Goal: Check status: Check status

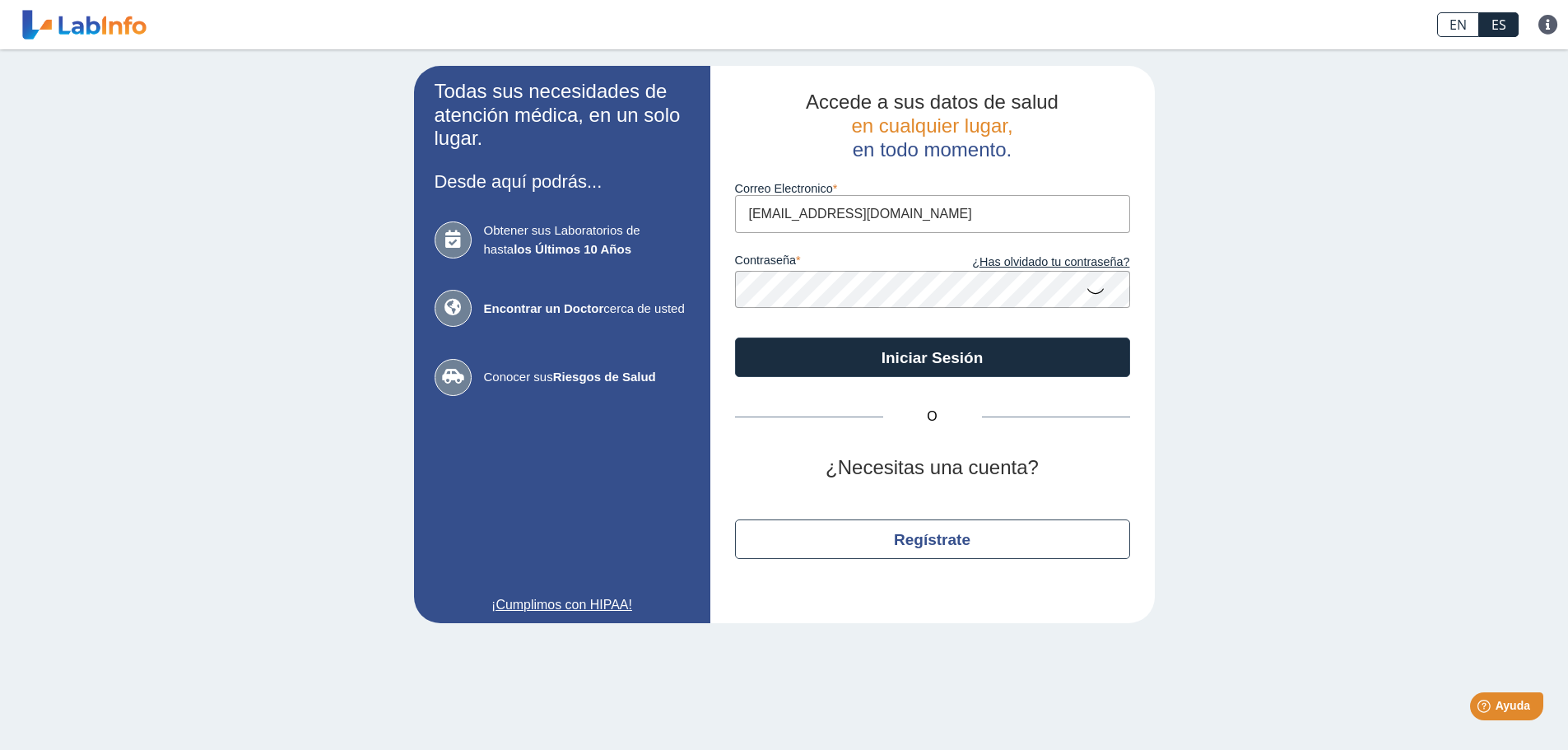
click at [882, 222] on input "[EMAIL_ADDRESS][DOMAIN_NAME]" at bounding box center [932, 213] width 395 height 37
click at [888, 213] on input "[EMAIL_ADDRESS][DOMAIN_NAME]" at bounding box center [932, 213] width 395 height 37
click at [890, 213] on input "[EMAIL_ADDRESS][DOMAIN_NAME]" at bounding box center [932, 213] width 395 height 37
type input "[EMAIL_ADDRESS][DOMAIN_NAME]"
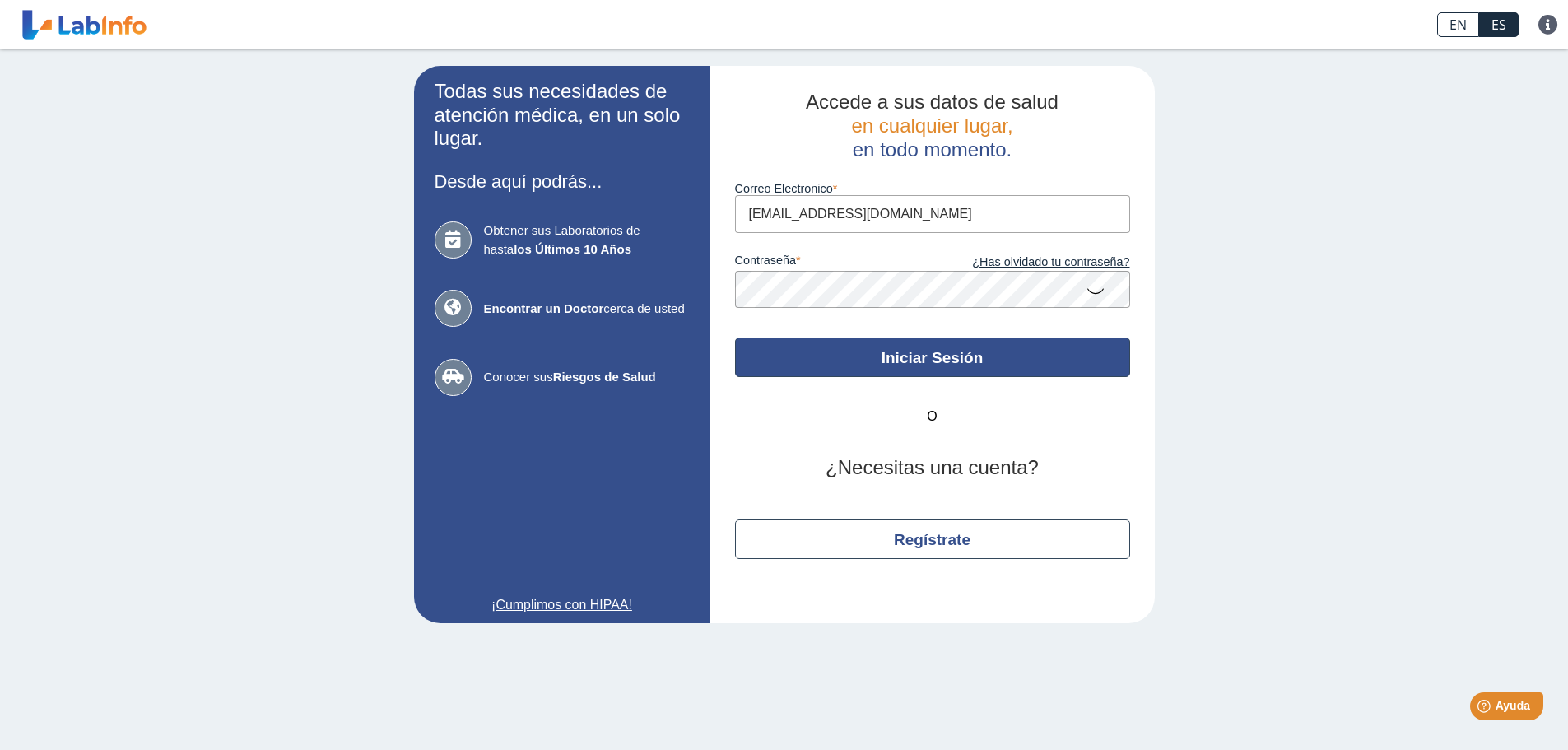
click at [895, 349] on button "Iniciar Sesión" at bounding box center [932, 357] width 395 height 40
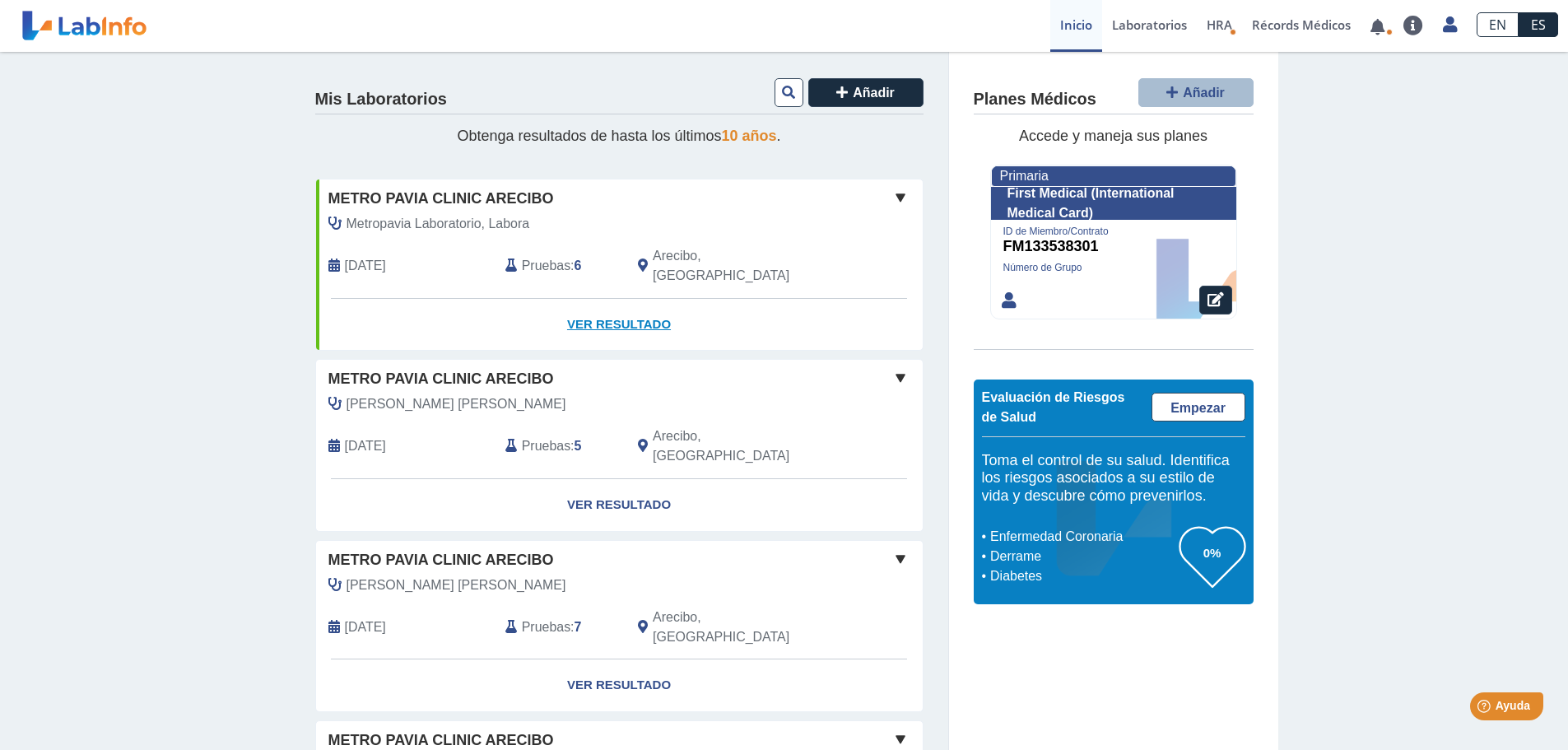
click at [644, 304] on link "Ver Resultado" at bounding box center [619, 325] width 607 height 52
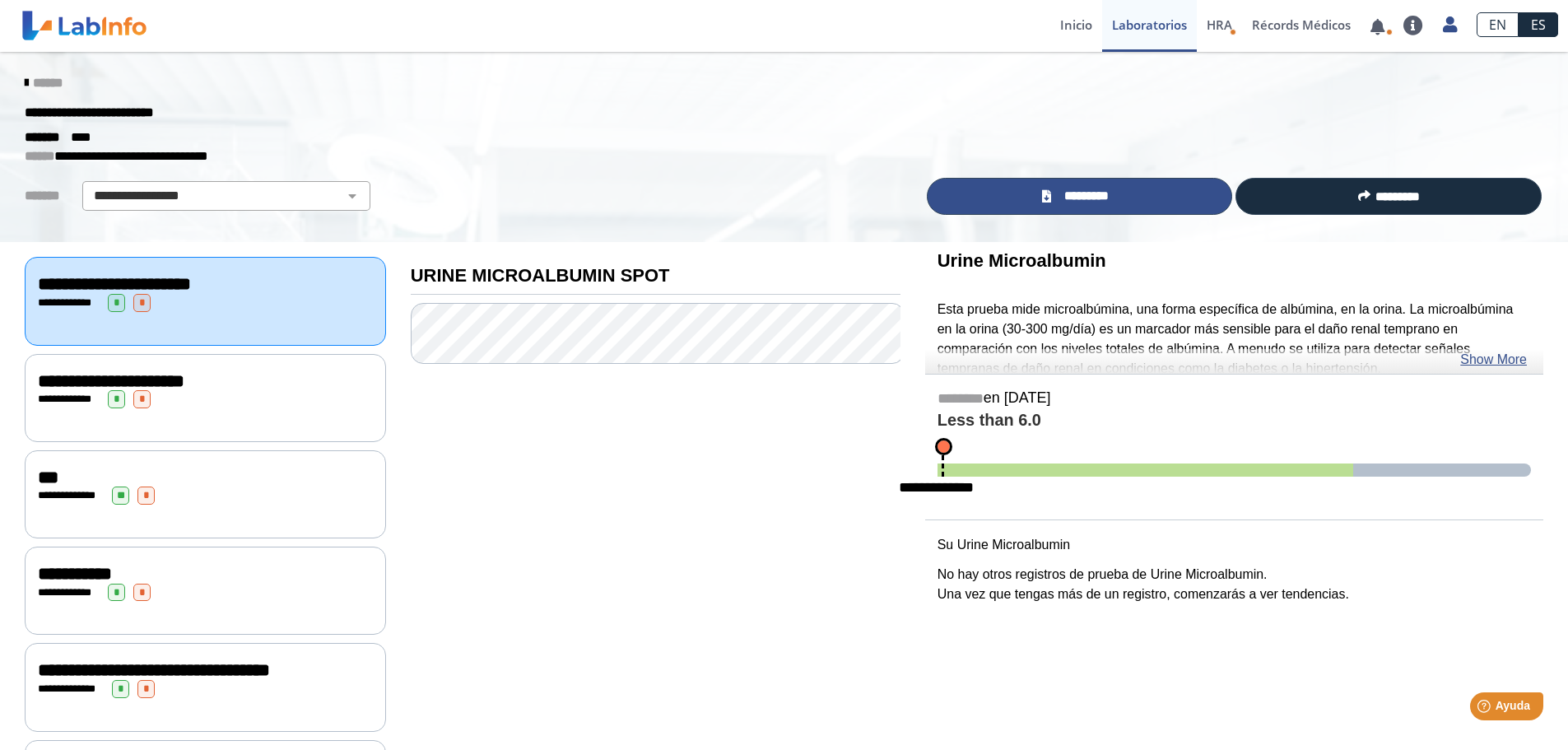
click at [1101, 200] on span "*********" at bounding box center [1086, 196] width 60 height 19
